Goal: Check status: Check status

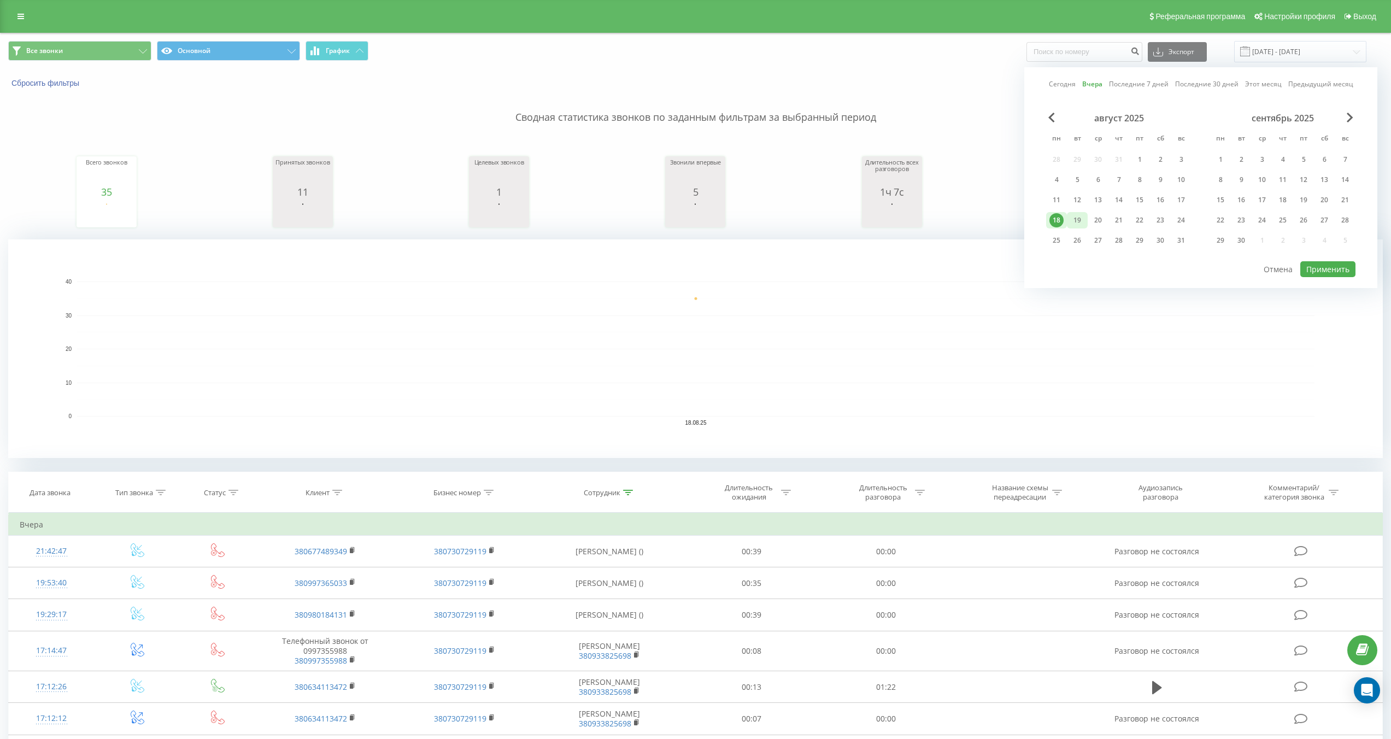
click at [1073, 221] on div "19" at bounding box center [1077, 220] width 14 height 14
click at [1320, 265] on button "Применить" at bounding box center [1327, 269] width 55 height 16
type input "[DATE] - [DATE]"
